Goal: Task Accomplishment & Management: Manage account settings

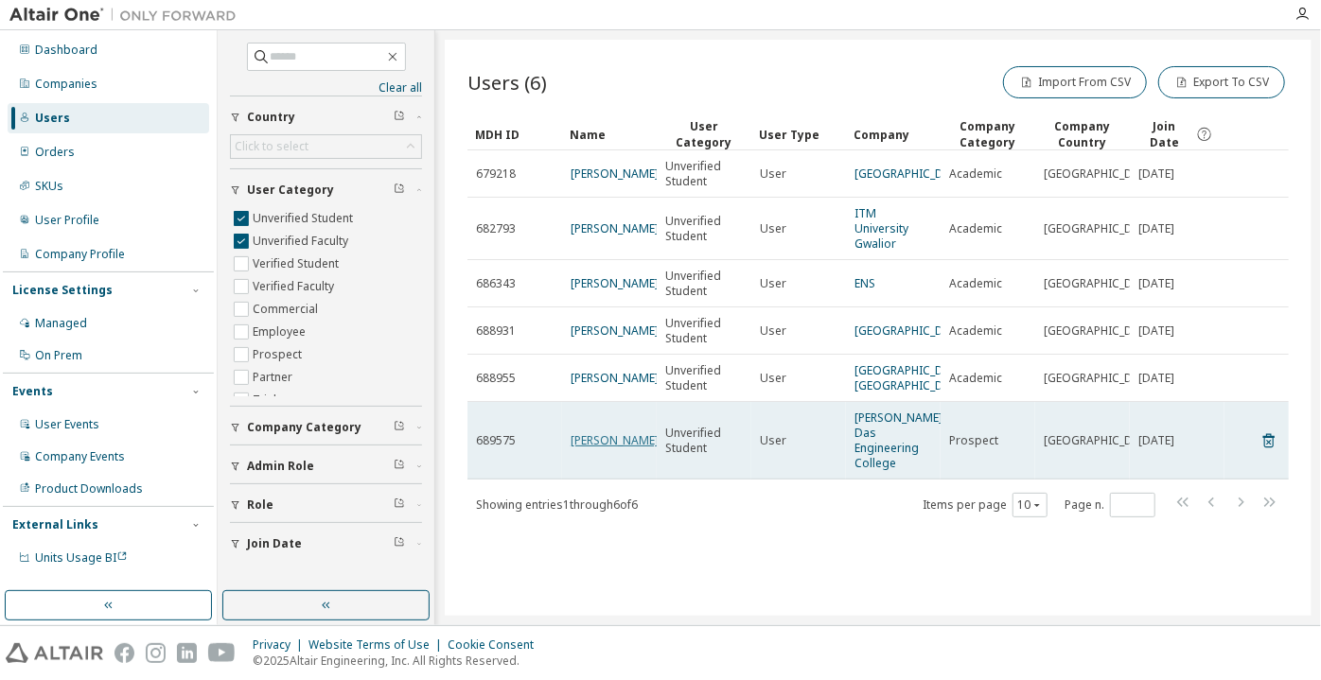
click at [589, 448] on link "Vishal Rai" at bounding box center [615, 440] width 88 height 16
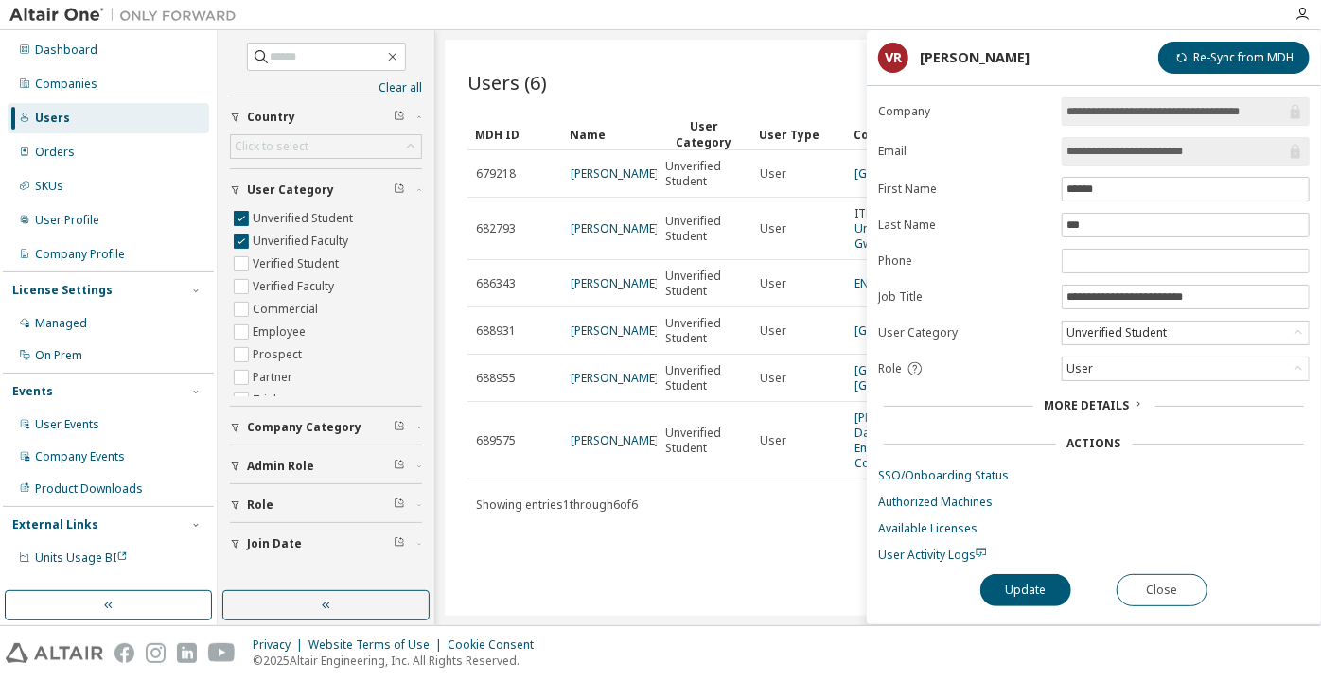
drag, startPoint x: 1219, startPoint y: 150, endPoint x: 1148, endPoint y: 155, distance: 71.1
click at [1148, 155] on input "**********" at bounding box center [1176, 151] width 220 height 19
click at [1124, 594] on button "Close" at bounding box center [1161, 590] width 91 height 32
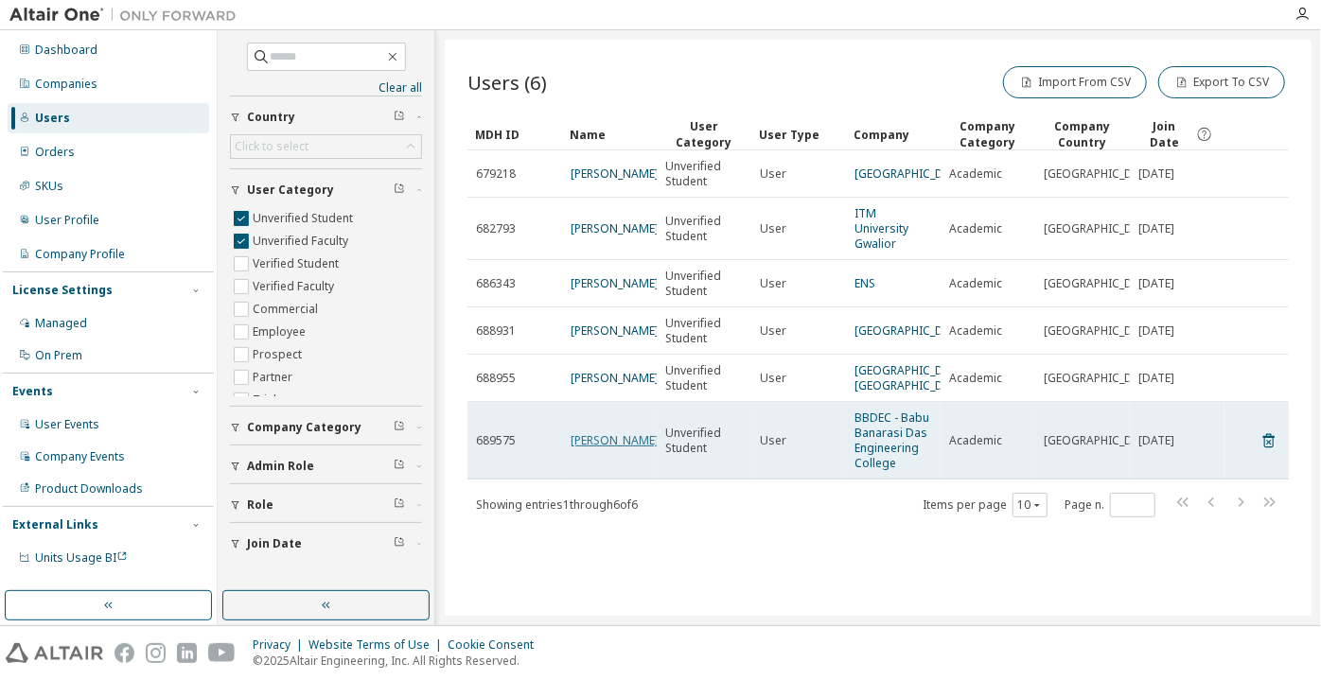
click at [597, 448] on link "[PERSON_NAME]" at bounding box center [615, 440] width 88 height 16
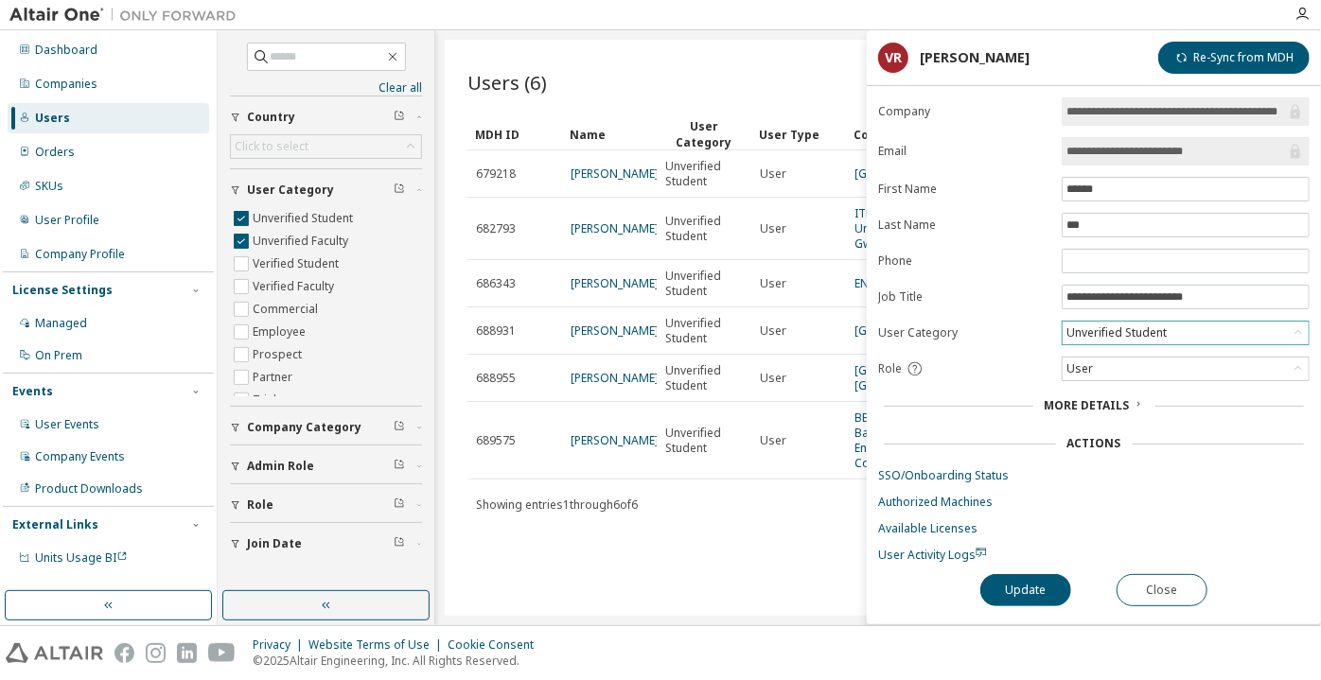
click at [1094, 325] on div "Unverified Student" at bounding box center [1116, 333] width 106 height 21
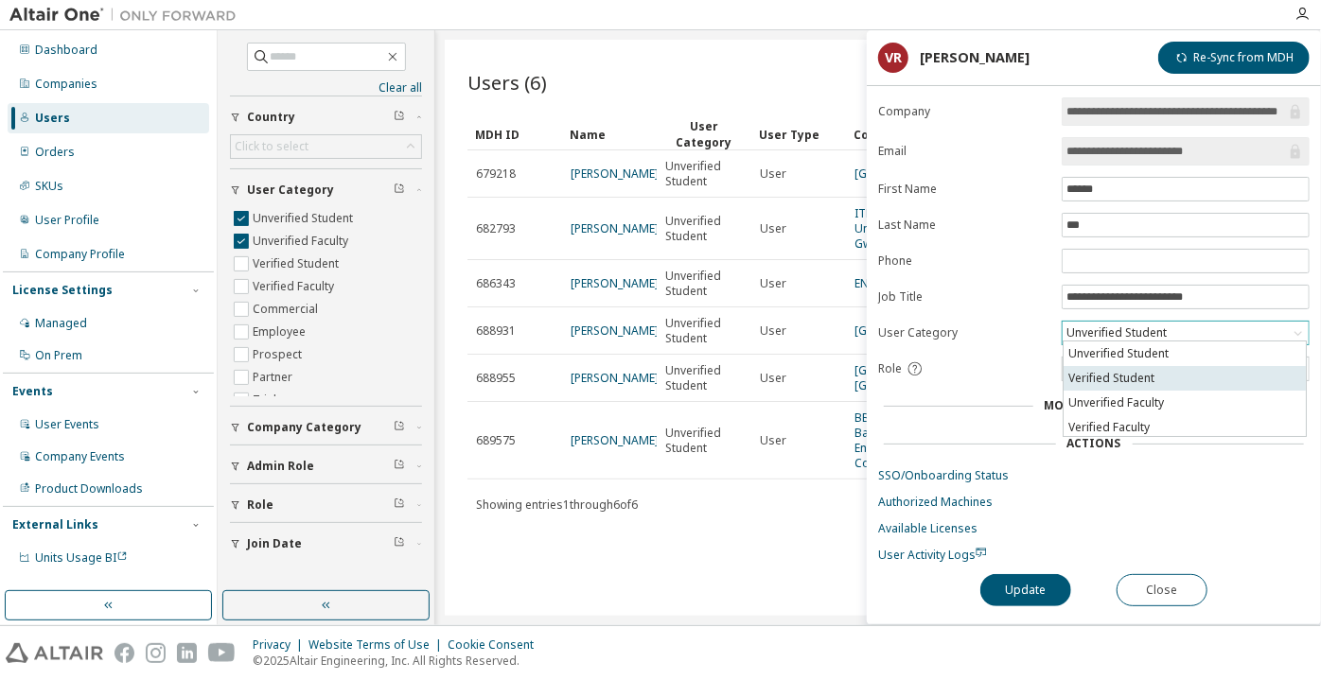
click at [1106, 372] on li "Verified Student" at bounding box center [1184, 378] width 242 height 25
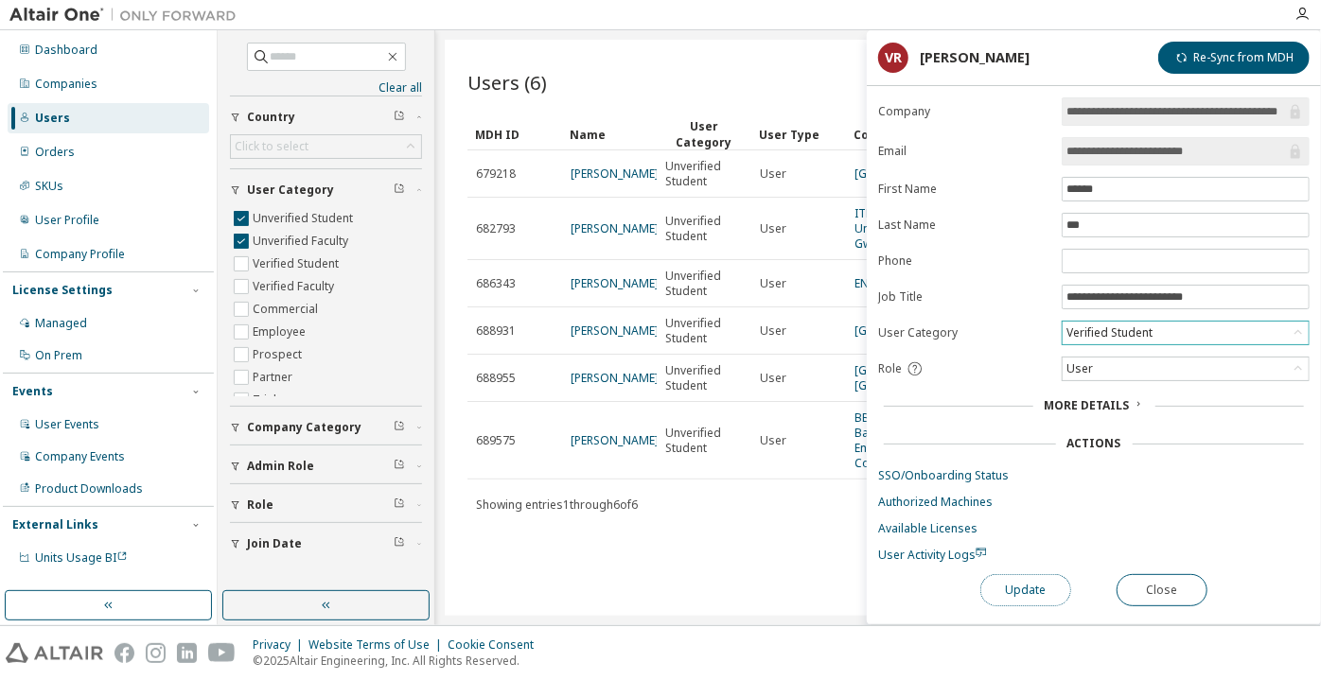
click at [1029, 574] on button "Update" at bounding box center [1025, 590] width 91 height 32
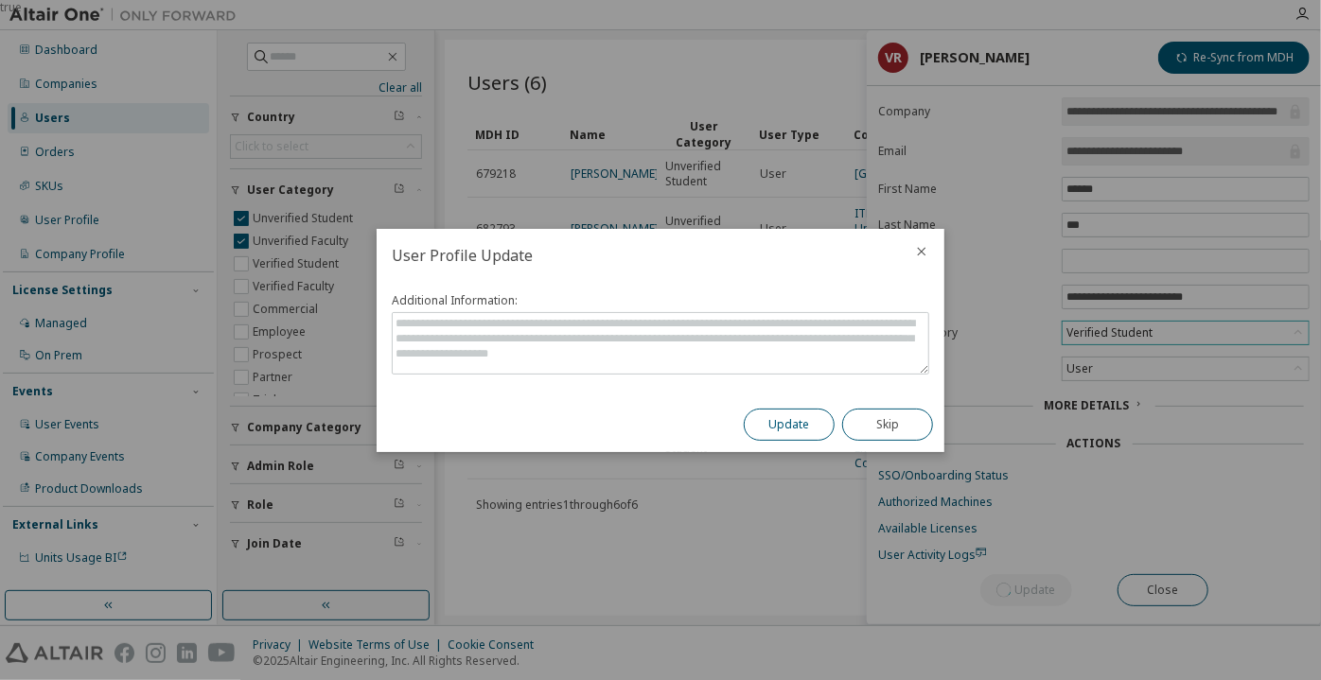
click at [815, 429] on button "Update" at bounding box center [789, 425] width 91 height 32
